Goal: Task Accomplishment & Management: Manage account settings

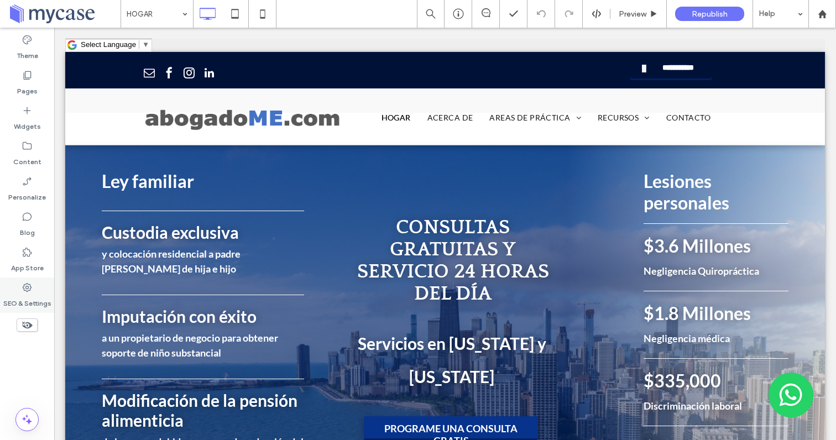
click at [30, 289] on icon at bounding box center [27, 287] width 11 height 11
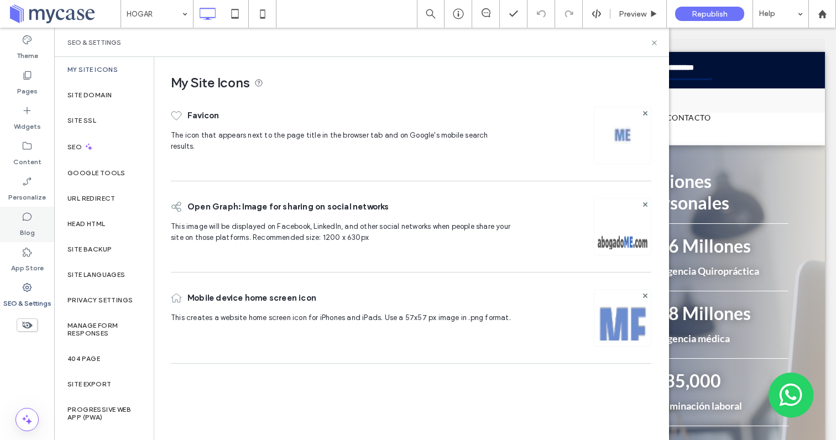
click at [32, 222] on label "Blog" at bounding box center [27, 229] width 15 height 15
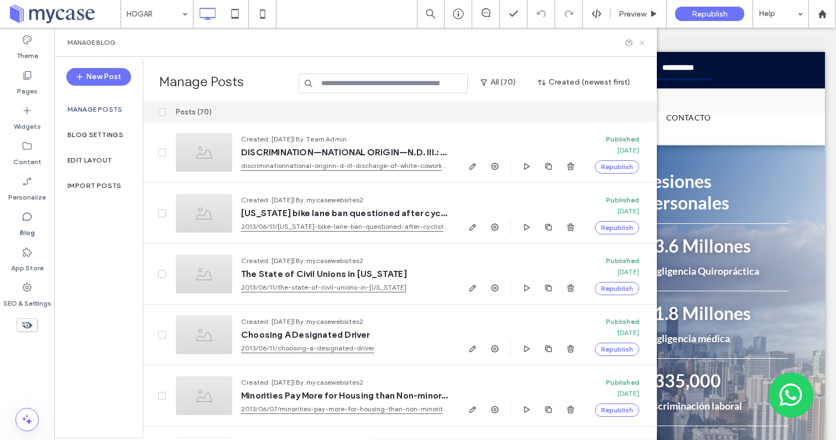
click at [640, 41] on icon at bounding box center [642, 43] width 8 height 8
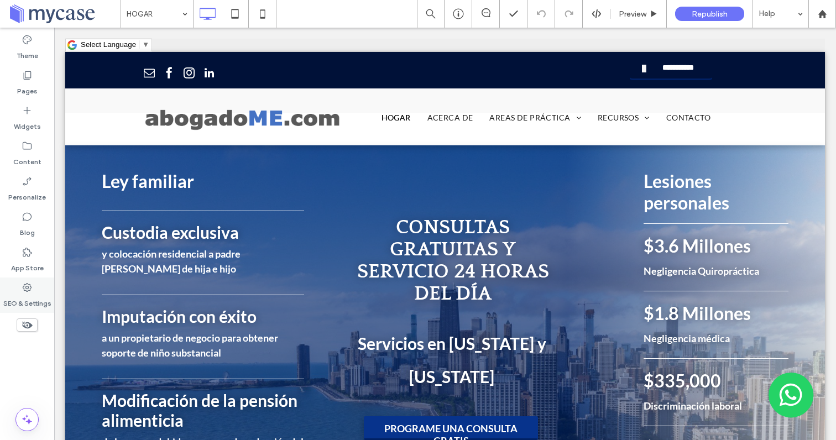
click at [30, 290] on icon at bounding box center [27, 287] width 11 height 11
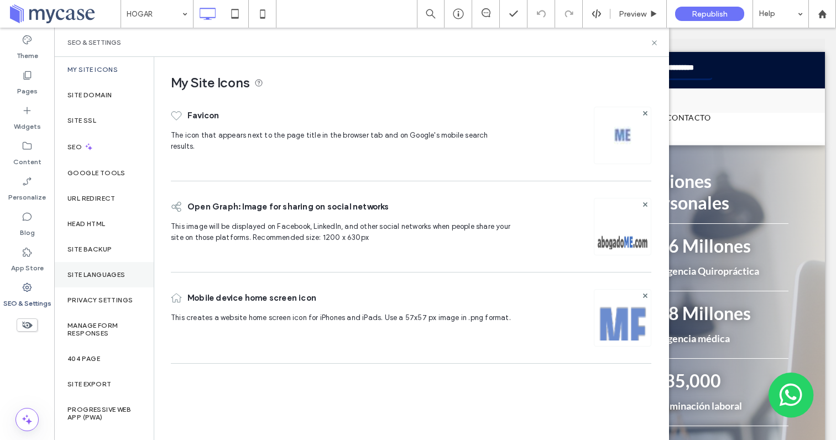
click at [97, 275] on label "Site Languages" at bounding box center [96, 275] width 58 height 8
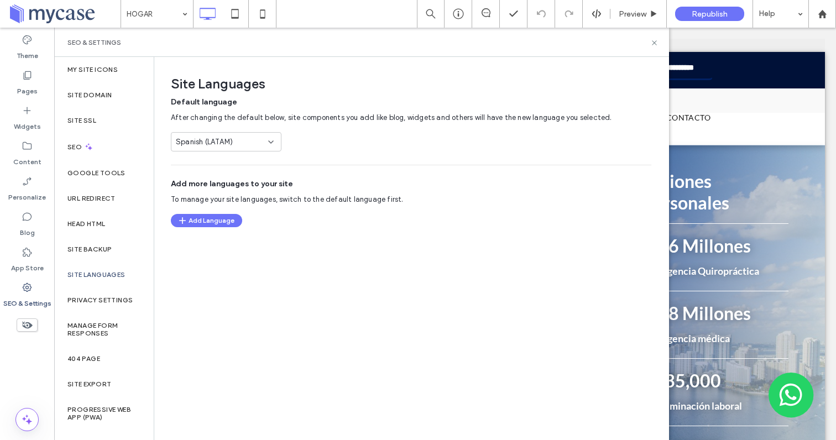
click at [36, 296] on label "SEO & Settings" at bounding box center [27, 300] width 48 height 15
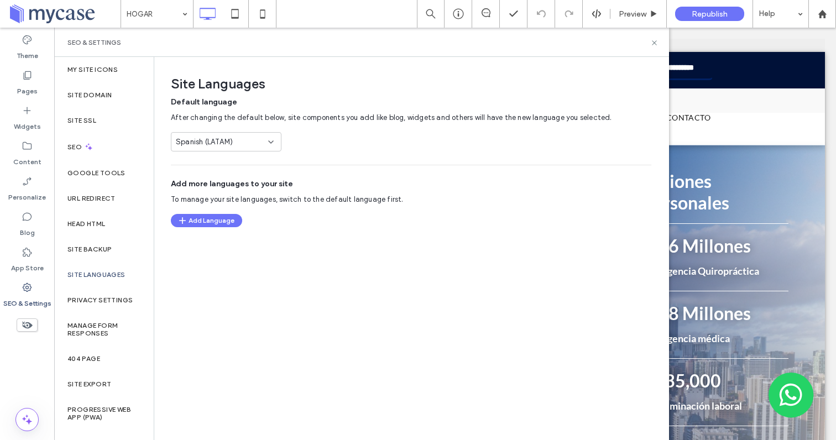
click at [32, 283] on icon at bounding box center [27, 287] width 11 height 11
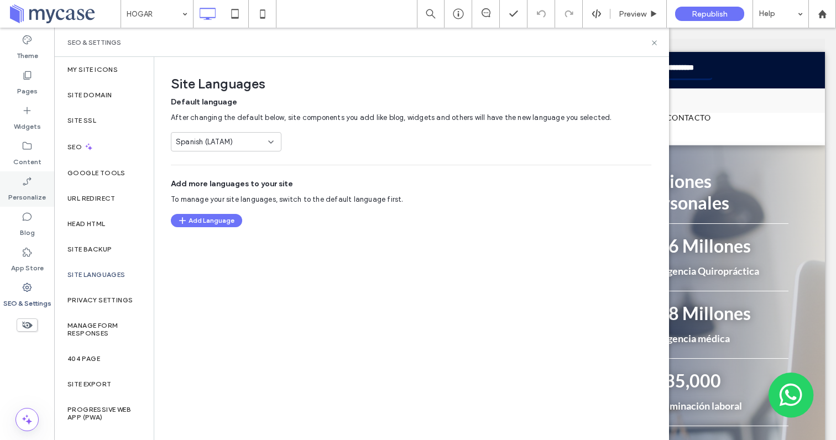
click at [30, 189] on label "Personalize" at bounding box center [27, 194] width 38 height 15
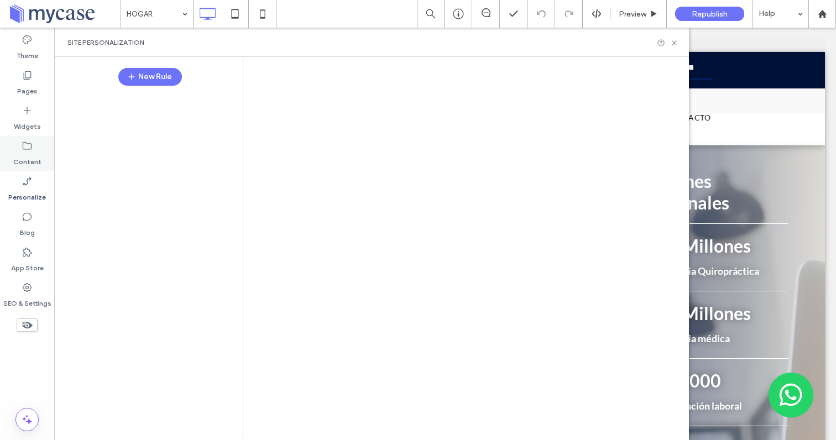
click at [28, 147] on icon at bounding box center [27, 145] width 11 height 11
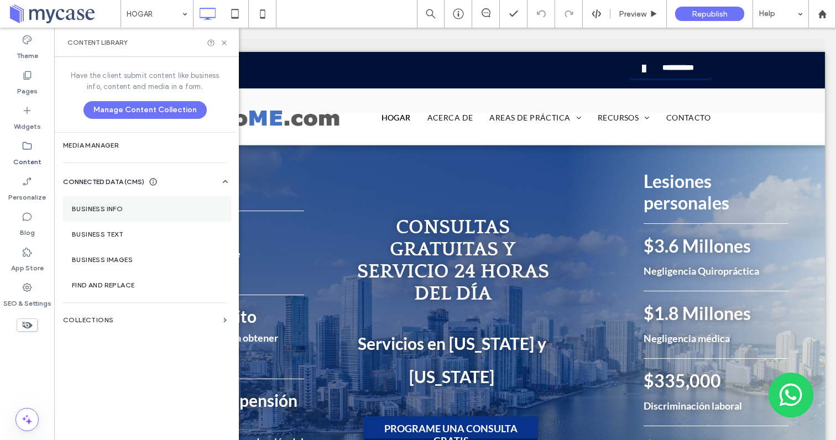
click at [116, 208] on label "Business Info" at bounding box center [147, 209] width 150 height 8
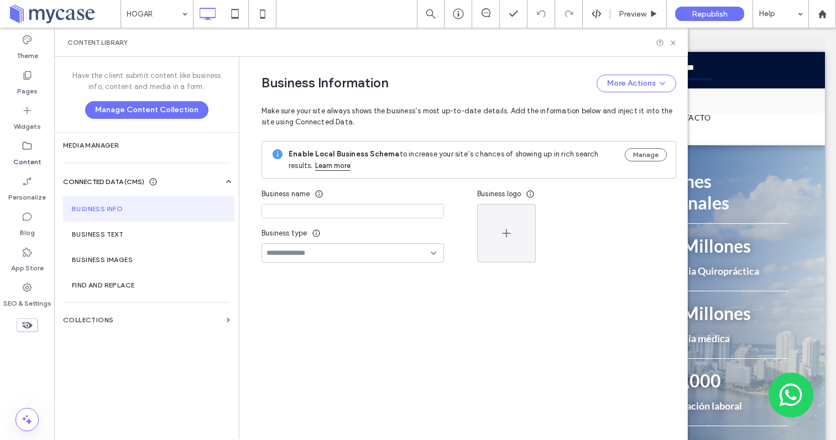
type input "**********"
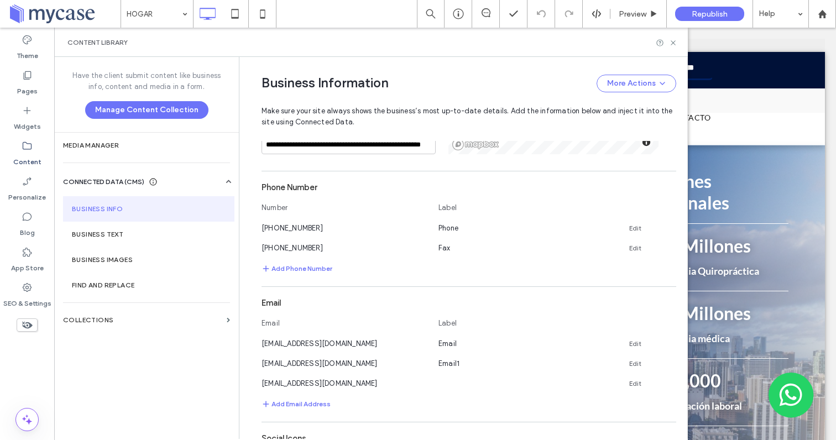
scroll to position [413, 0]
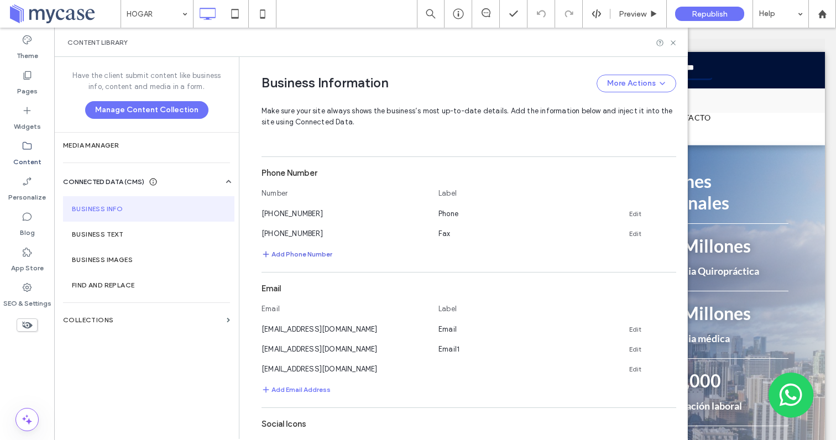
click at [306, 257] on button "Add Phone Number" at bounding box center [297, 254] width 71 height 13
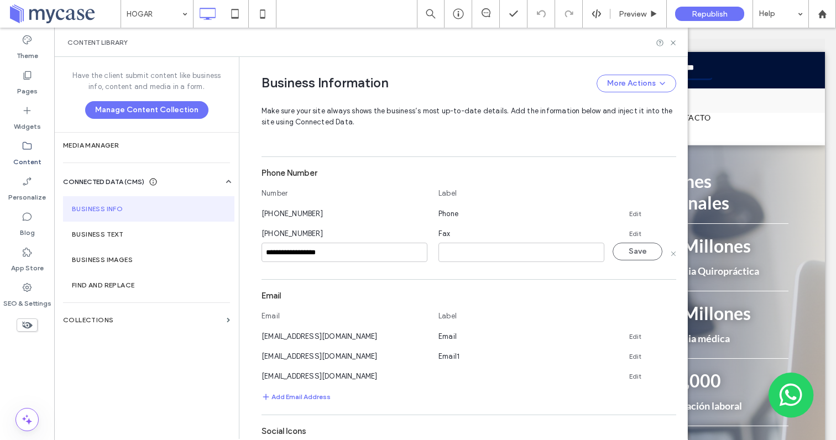
type input "**********"
click at [462, 254] on input at bounding box center [521, 252] width 166 height 19
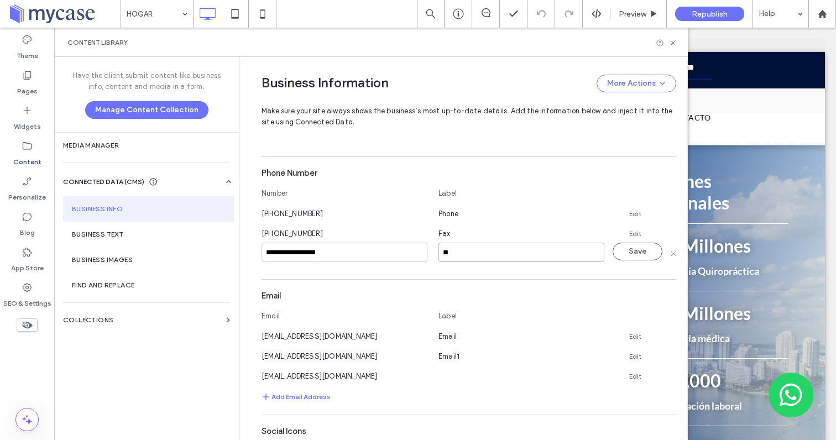
type input "*"
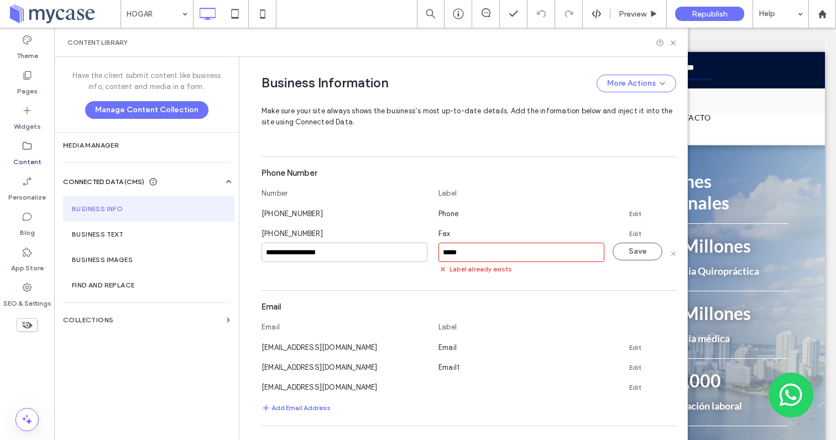
click at [438, 252] on input "*****" at bounding box center [521, 252] width 166 height 19
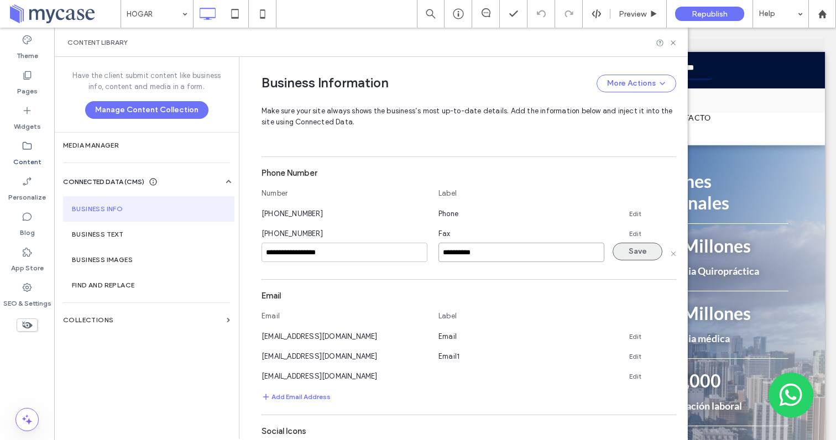
type input "**********"
click at [631, 257] on button "Save" at bounding box center [638, 252] width 50 height 18
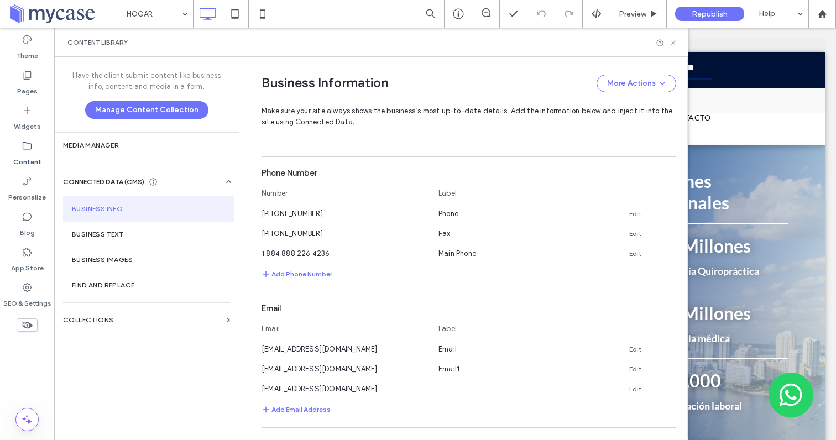
click at [674, 41] on icon at bounding box center [673, 43] width 8 height 8
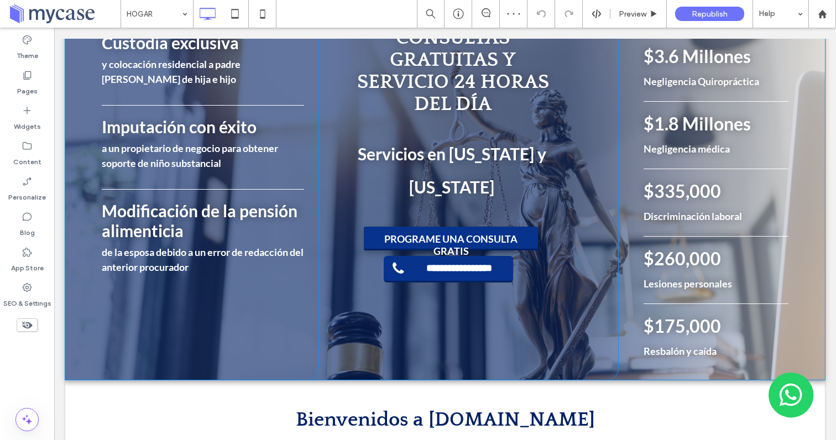
scroll to position [254, 0]
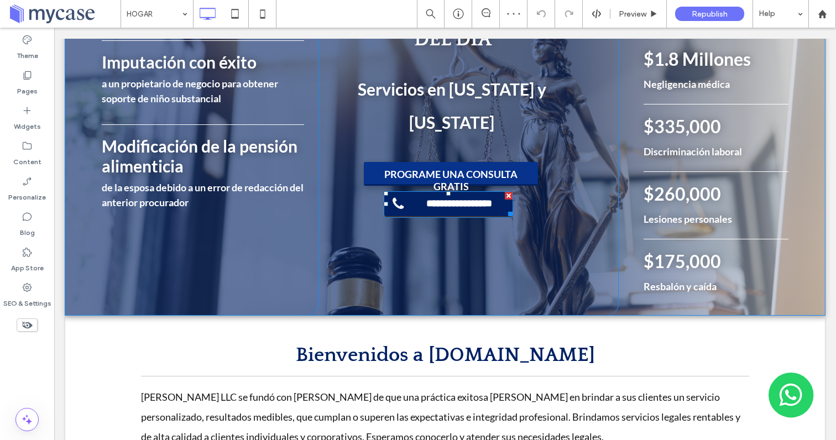
click at [487, 205] on span "**********" at bounding box center [459, 204] width 97 height 12
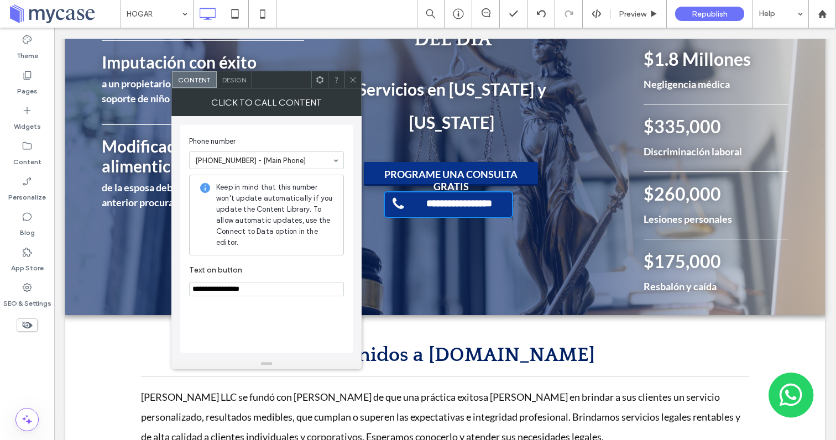
click at [352, 81] on icon at bounding box center [353, 80] width 8 height 8
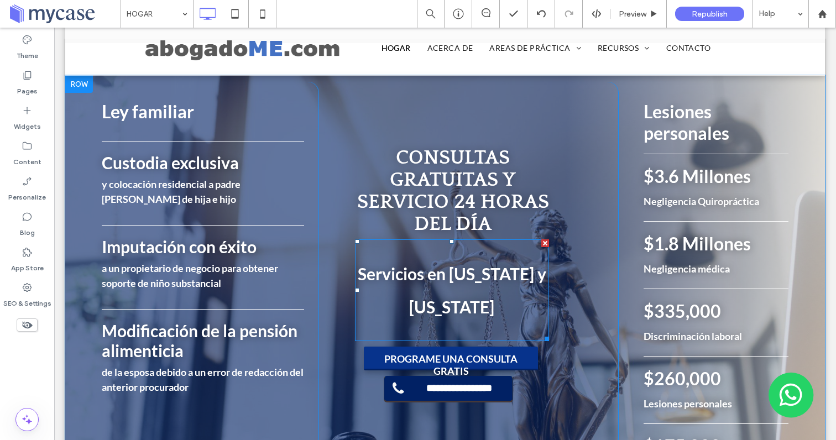
scroll to position [0, 0]
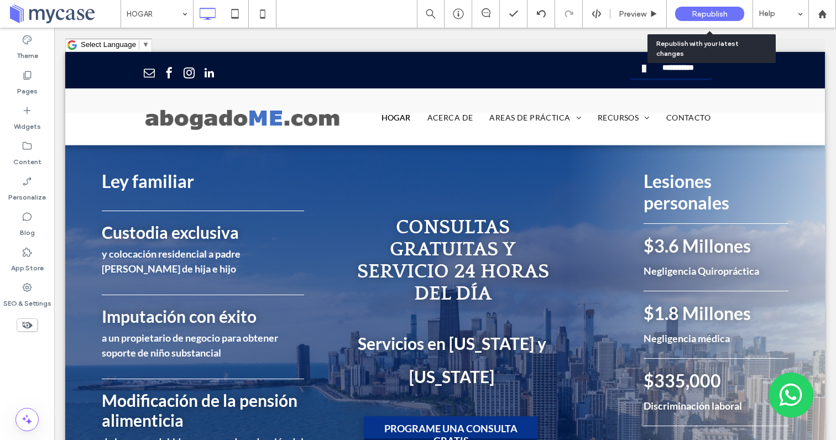
click at [708, 12] on span "Republish" at bounding box center [710, 13] width 36 height 9
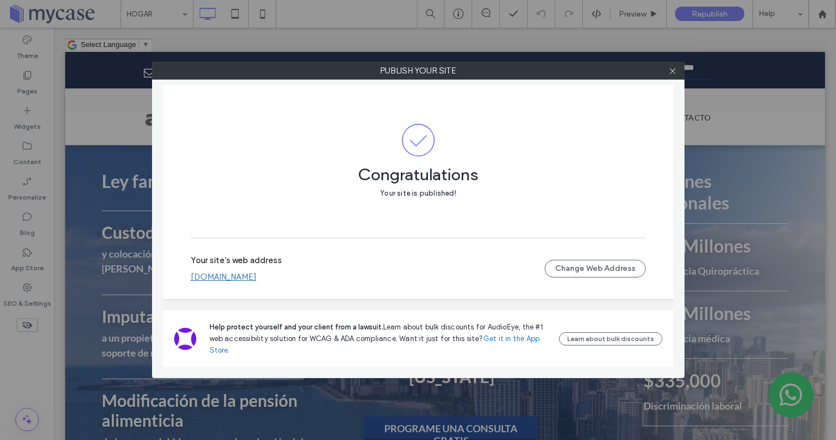
drag, startPoint x: 283, startPoint y: 278, endPoint x: 269, endPoint y: 284, distance: 15.1
click at [268, 285] on div "Your site's web address www.abogadome.com Change Web Address" at bounding box center [418, 268] width 455 height 35
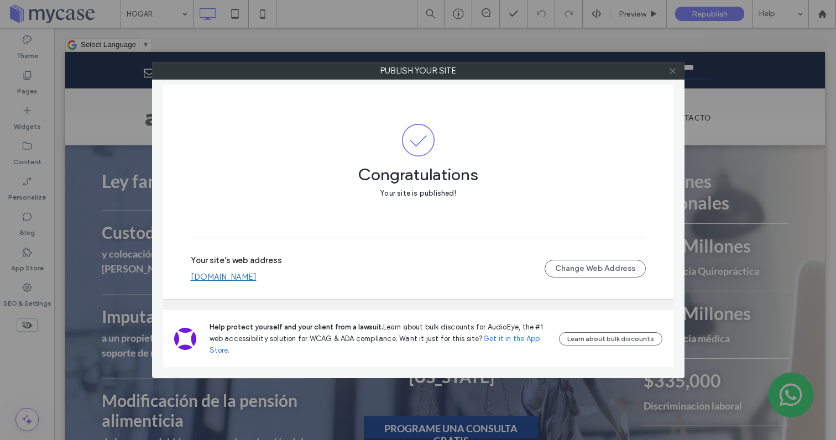
click at [669, 71] on icon at bounding box center [673, 71] width 8 height 8
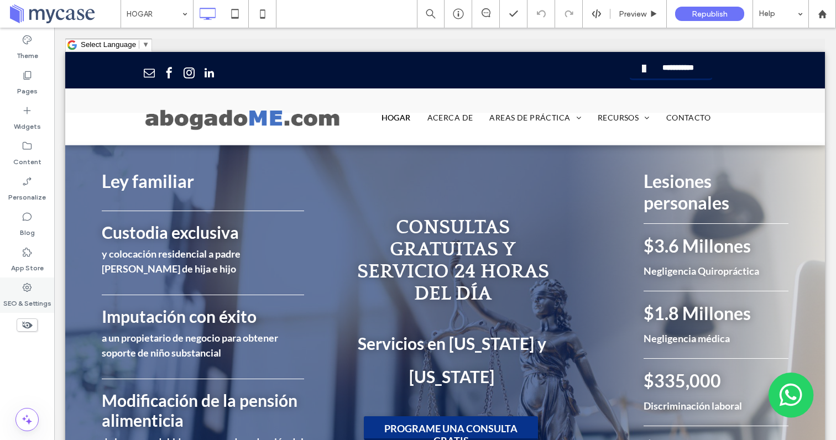
click at [27, 289] on icon at bounding box center [27, 287] width 11 height 11
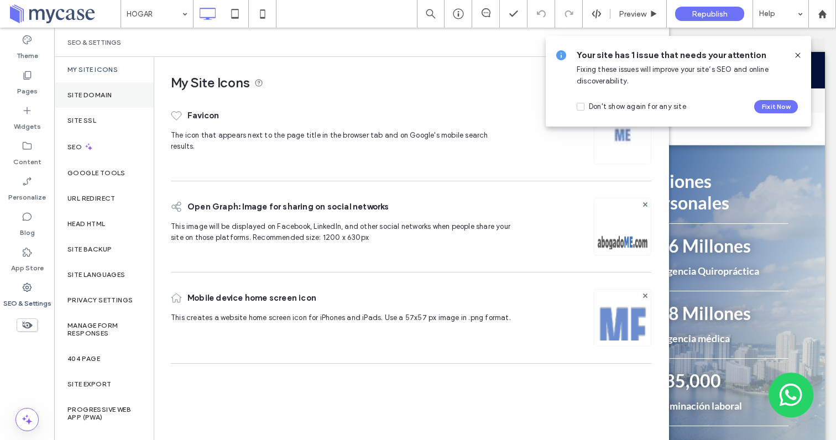
click at [98, 96] on label "Site Domain" at bounding box center [89, 95] width 44 height 8
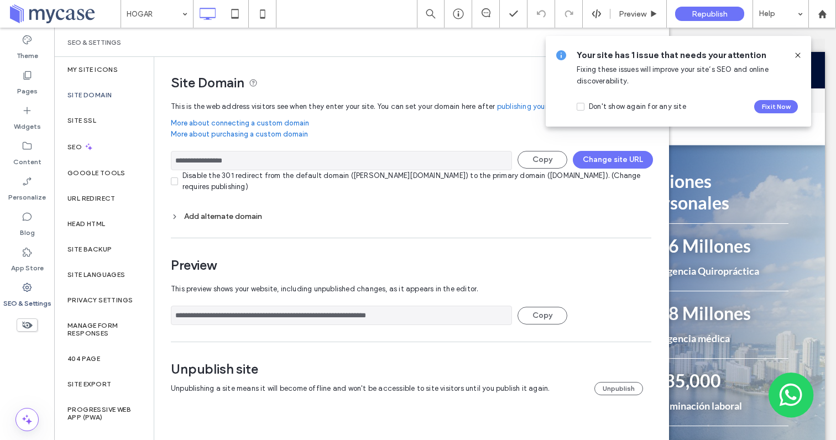
drag, startPoint x: 258, startPoint y: 163, endPoint x: 194, endPoint y: 164, distance: 64.7
click at [194, 164] on input "**********" at bounding box center [341, 160] width 341 height 19
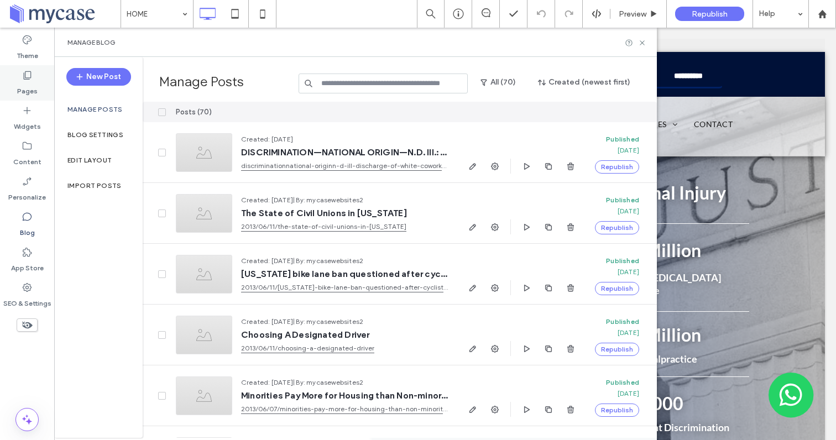
click at [29, 85] on label "Pages" at bounding box center [27, 88] width 20 height 15
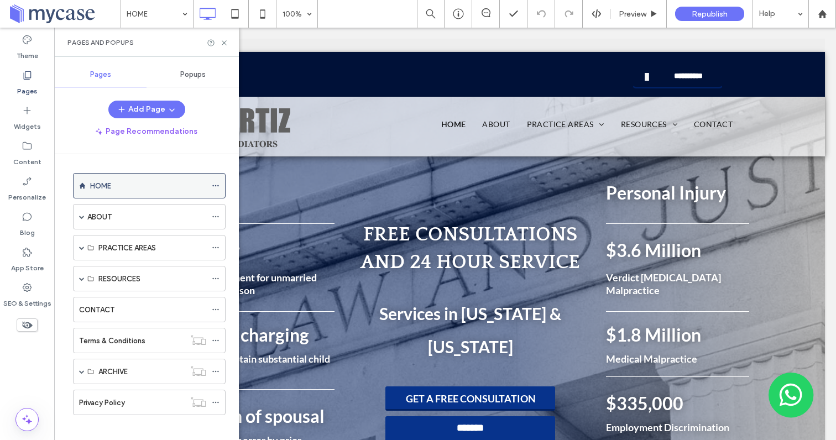
click at [213, 184] on icon at bounding box center [216, 186] width 8 height 8
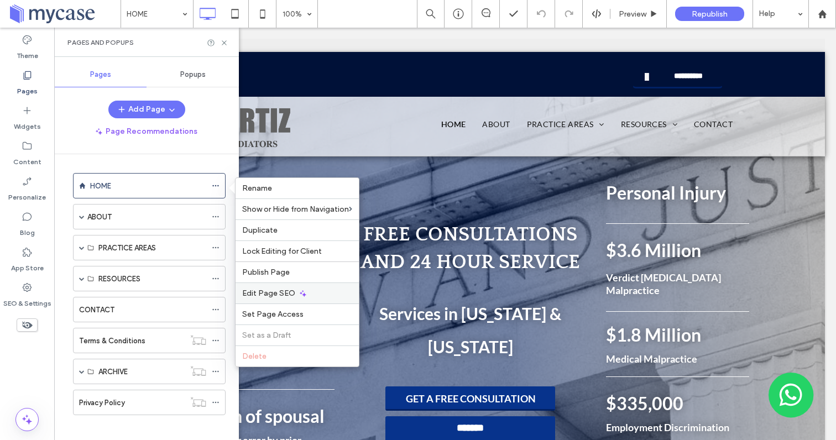
click at [272, 293] on span "Edit Page SEO" at bounding box center [268, 293] width 53 height 9
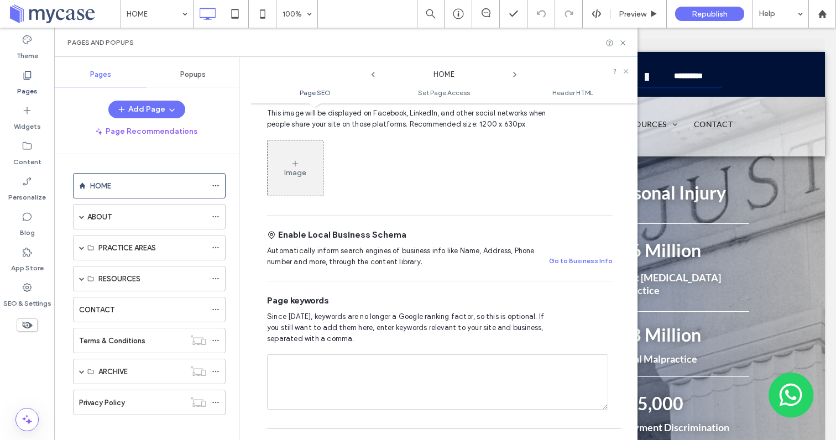
scroll to position [476, 0]
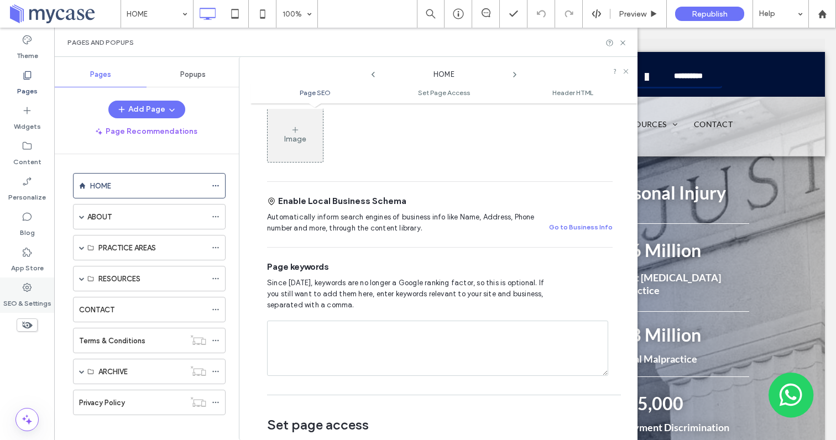
click at [28, 288] on icon at bounding box center [27, 287] width 11 height 11
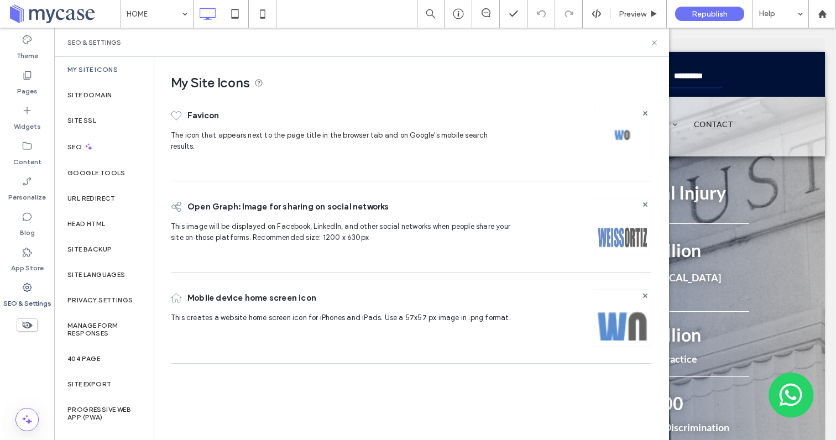
click at [30, 290] on use at bounding box center [27, 287] width 9 height 9
click at [98, 89] on div "Site Domain" at bounding box center [104, 94] width 100 height 25
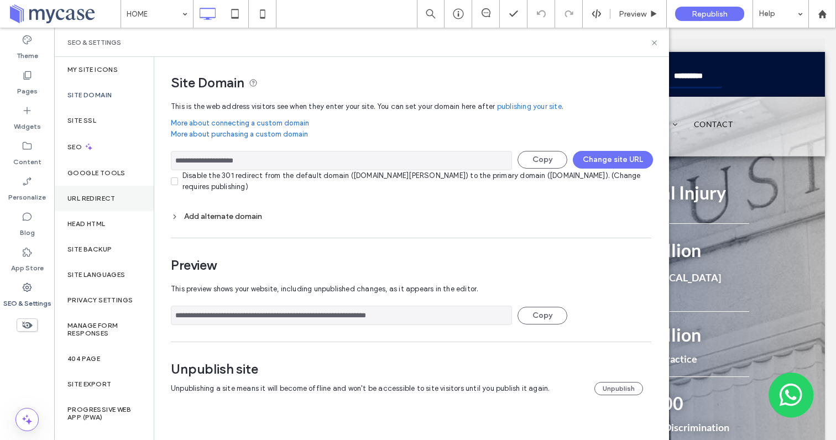
click at [90, 197] on label "URL Redirect" at bounding box center [91, 199] width 48 height 8
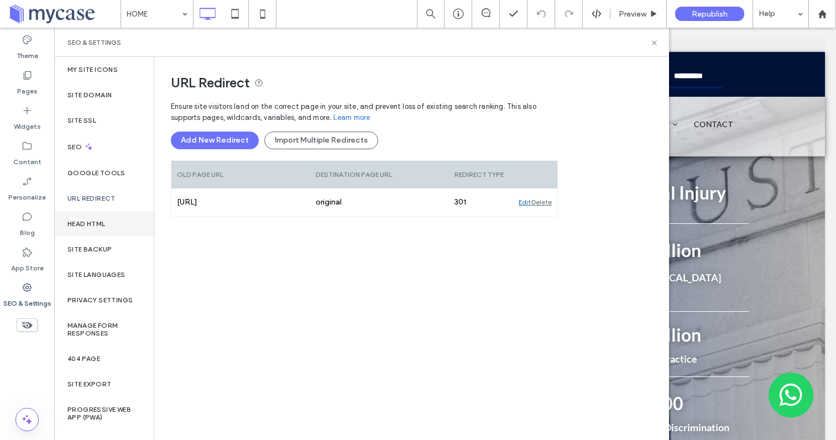
click at [87, 222] on label "Head HTML" at bounding box center [86, 224] width 38 height 8
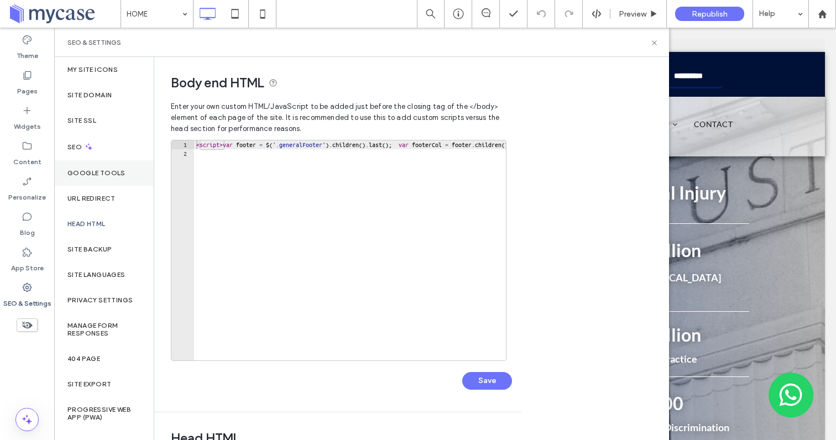
click at [101, 172] on label "Google Tools" at bounding box center [96, 173] width 58 height 8
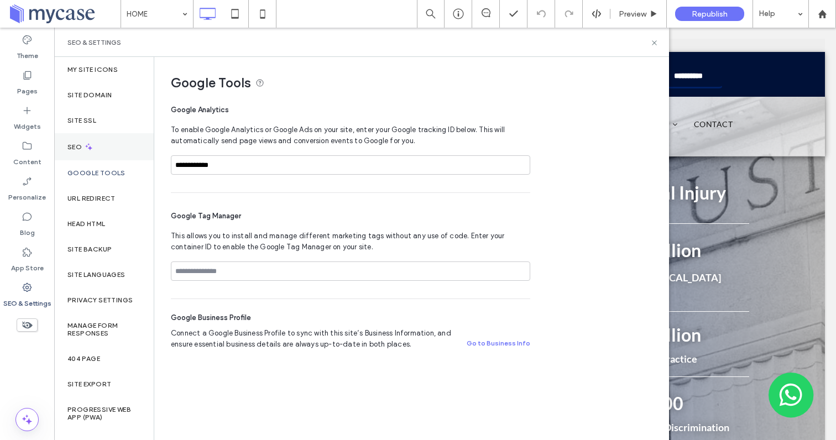
click at [86, 145] on icon at bounding box center [88, 146] width 9 height 9
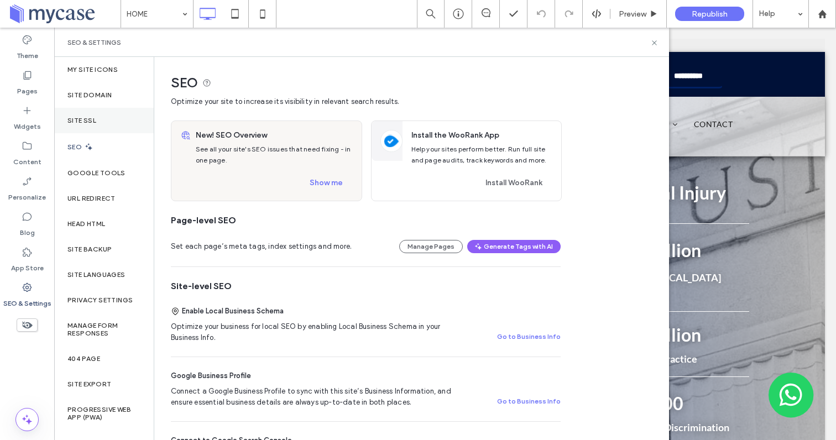
click at [92, 121] on label "Site SSL" at bounding box center [81, 121] width 29 height 8
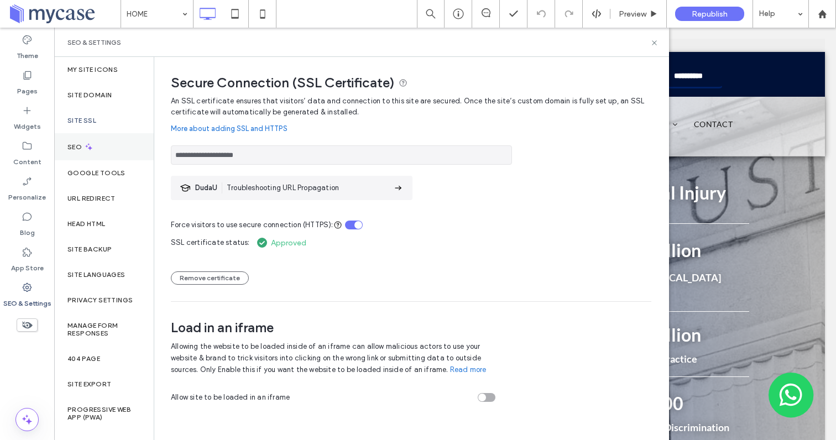
click at [88, 147] on icon at bounding box center [88, 146] width 9 height 9
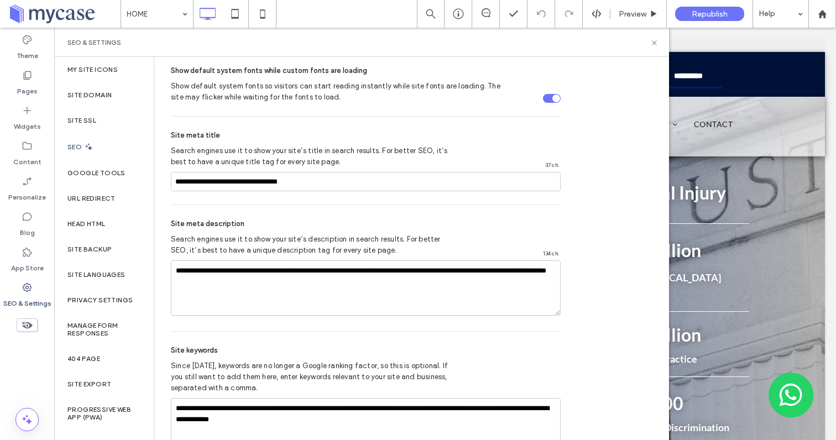
scroll to position [655, 0]
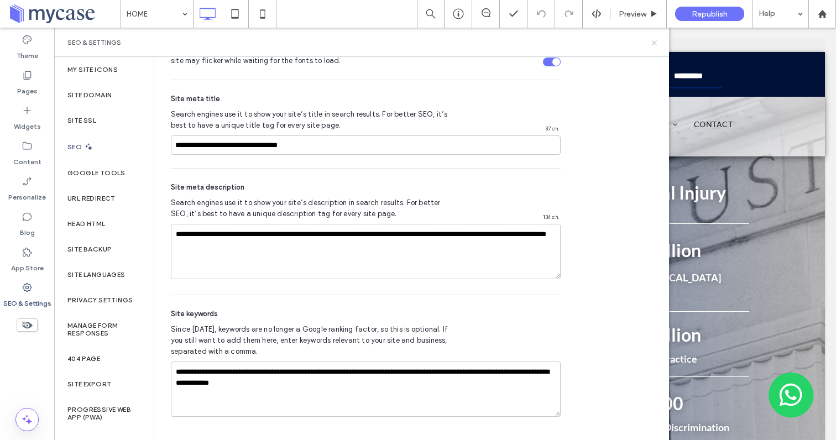
click at [653, 43] on use at bounding box center [654, 42] width 4 height 4
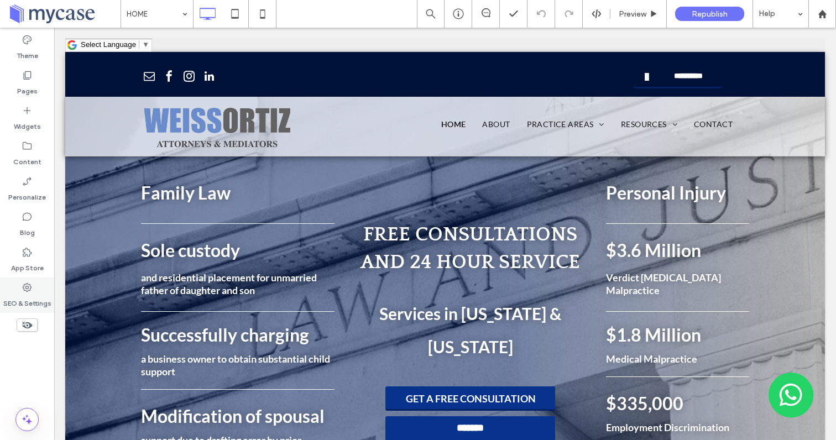
click at [25, 290] on use at bounding box center [27, 287] width 9 height 9
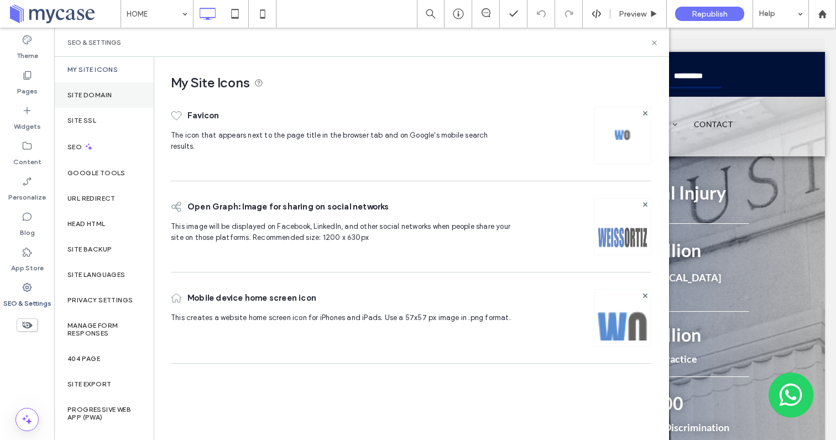
click at [90, 95] on label "Site Domain" at bounding box center [89, 95] width 44 height 8
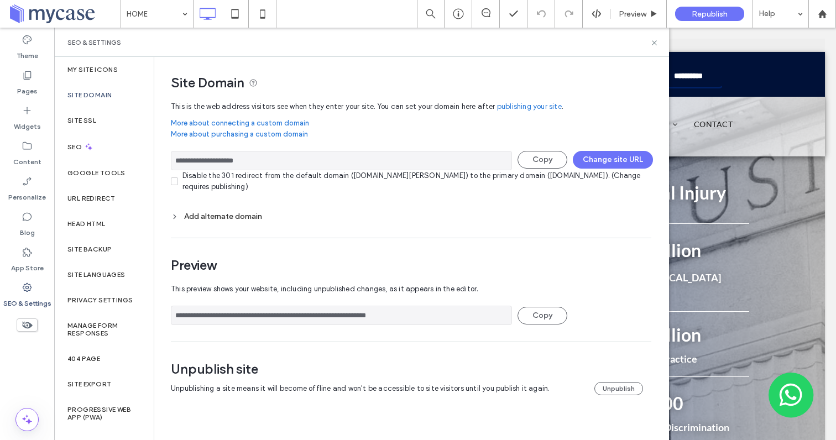
drag, startPoint x: 259, startPoint y: 163, endPoint x: 195, endPoint y: 163, distance: 64.1
click at [195, 163] on input "**********" at bounding box center [341, 160] width 341 height 19
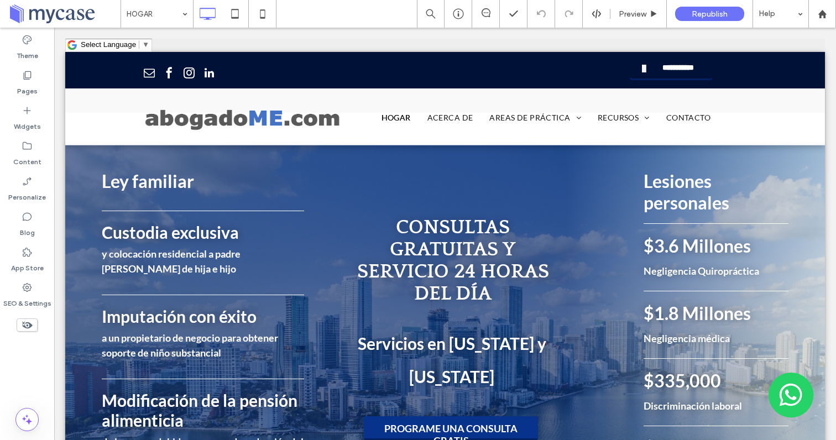
click at [85, 12] on span at bounding box center [64, 14] width 112 height 22
